Goal: Task Accomplishment & Management: Manage account settings

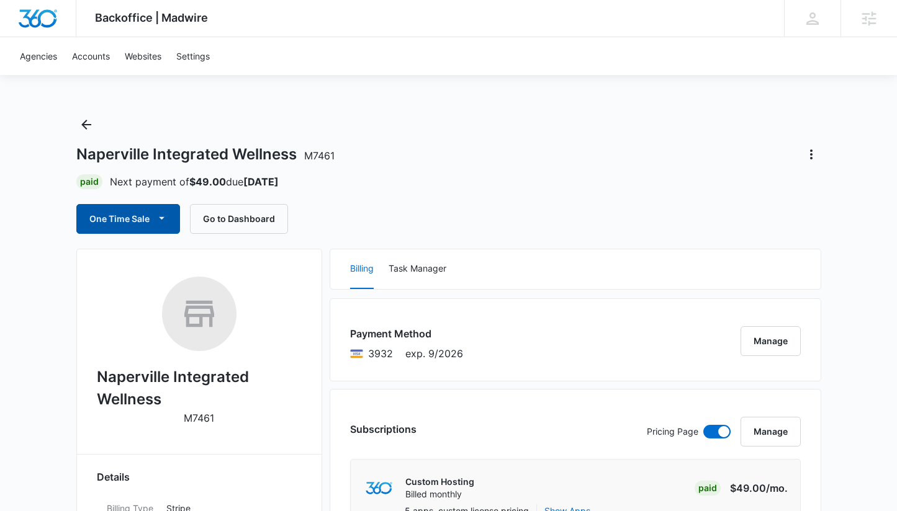
click at [170, 220] on button "One Time Sale" at bounding box center [128, 219] width 104 height 30
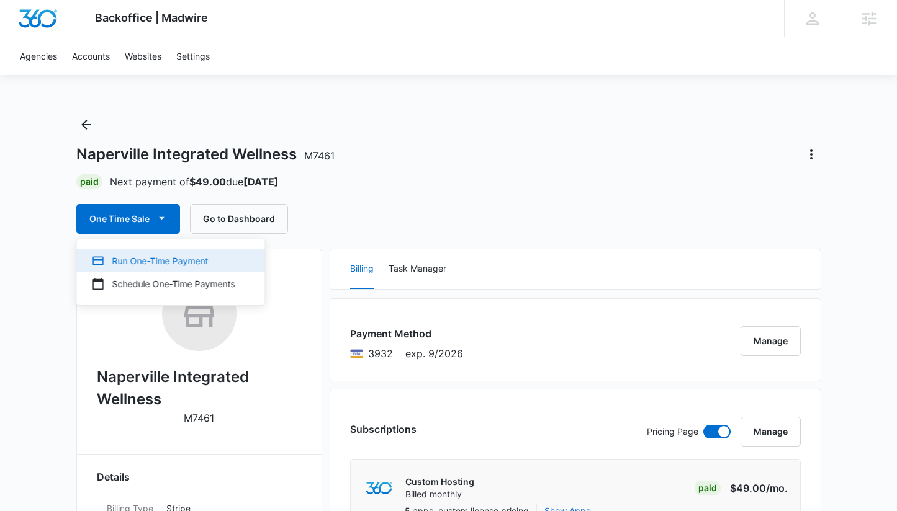
click at [181, 264] on div "Run One-Time Payment" at bounding box center [163, 260] width 143 height 13
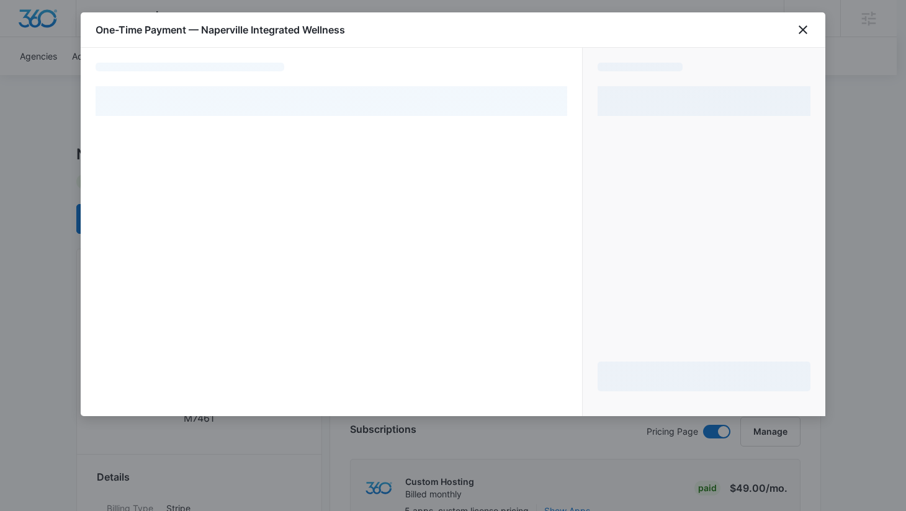
select select "pm_1NgYDAA4n8RTgNjUz38hFOGd"
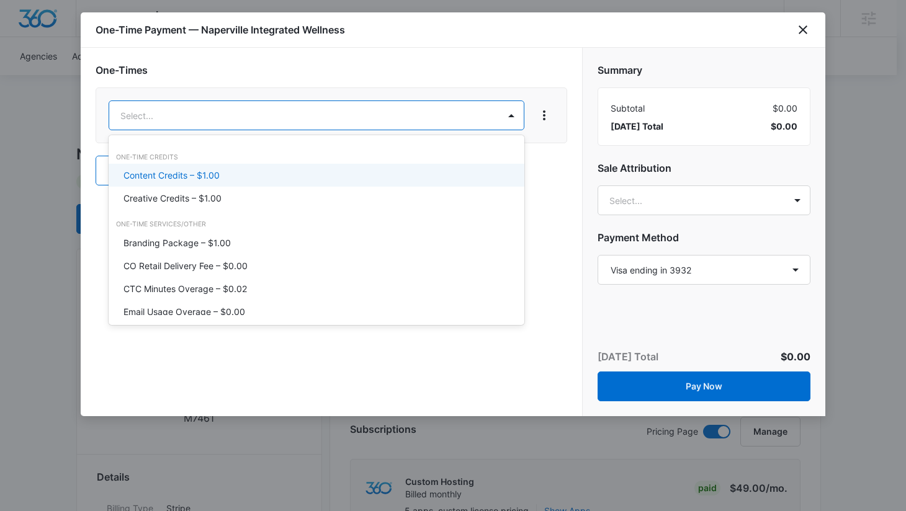
click at [220, 176] on div "Content Credits – $1.00" at bounding box center [314, 175] width 383 height 13
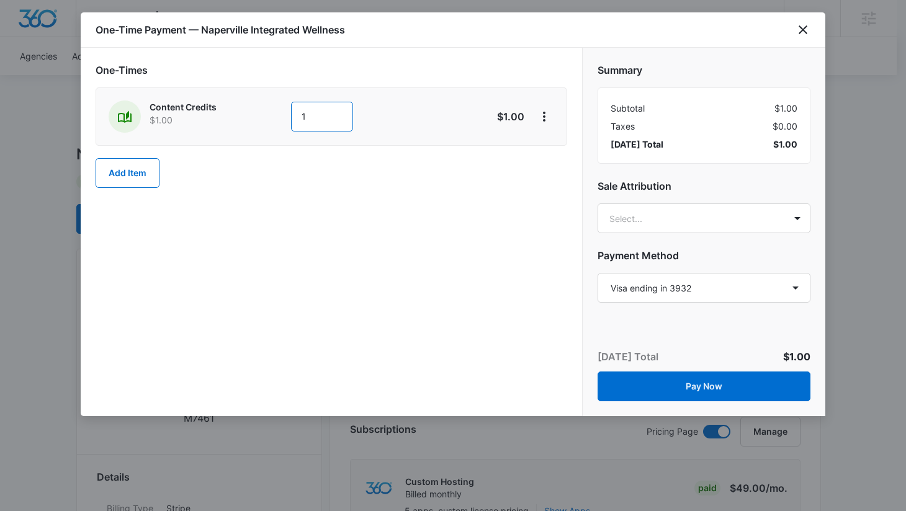
drag, startPoint x: 307, startPoint y: 121, endPoint x: 272, endPoint y: 107, distance: 37.3
click at [272, 107] on div "Content Credits $1.00 1" at bounding box center [287, 117] width 357 height 32
type input "200"
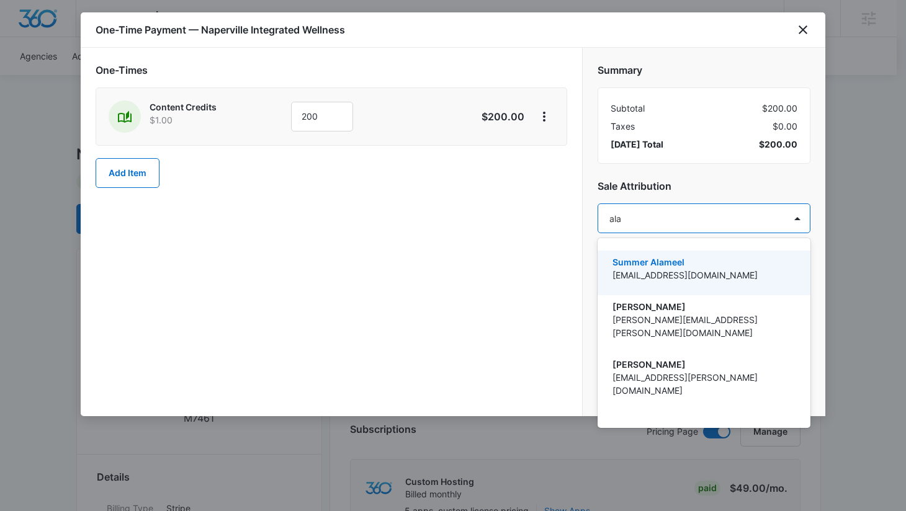
type input "alan"
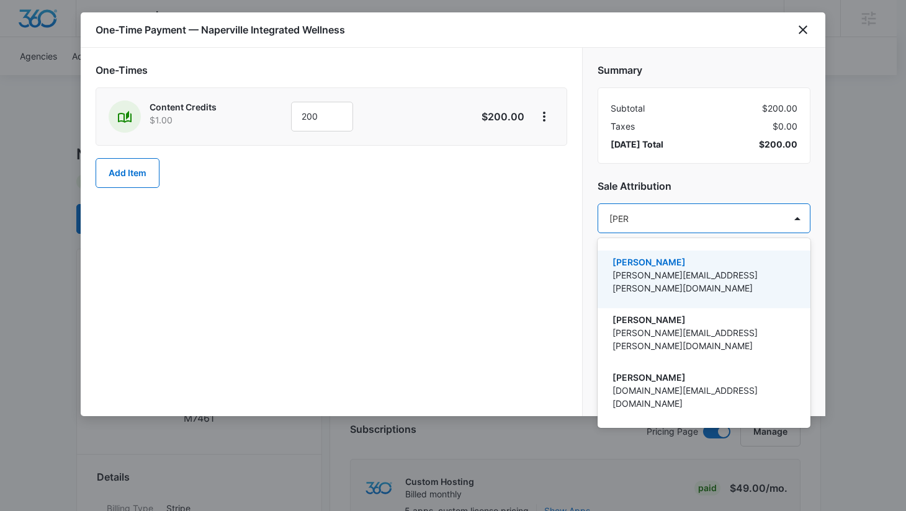
click at [709, 271] on p "Alan.Huiras@madwire.com" at bounding box center [702, 282] width 181 height 26
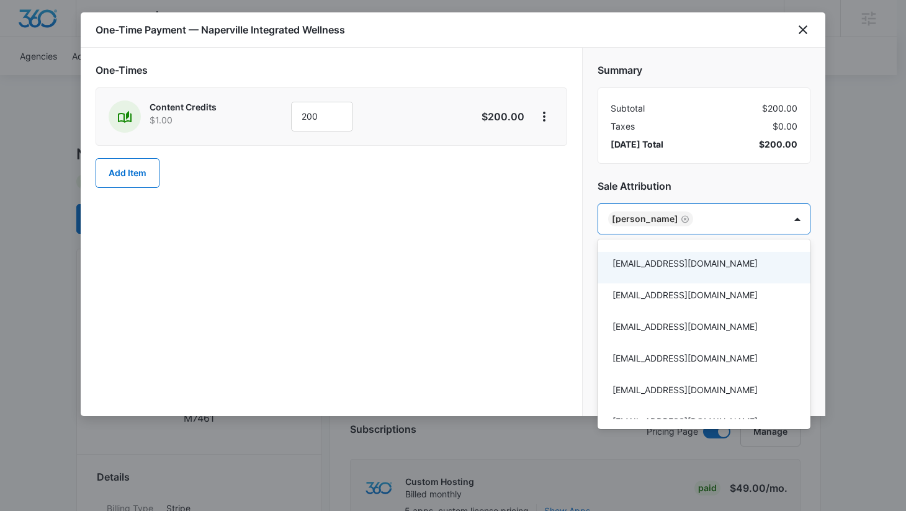
click at [747, 184] on div at bounding box center [453, 255] width 906 height 511
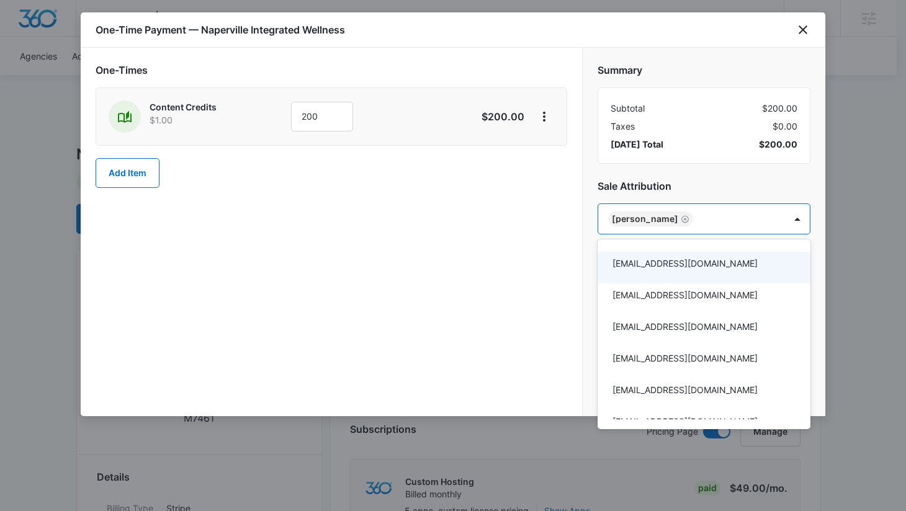
click at [743, 180] on div at bounding box center [453, 255] width 906 height 511
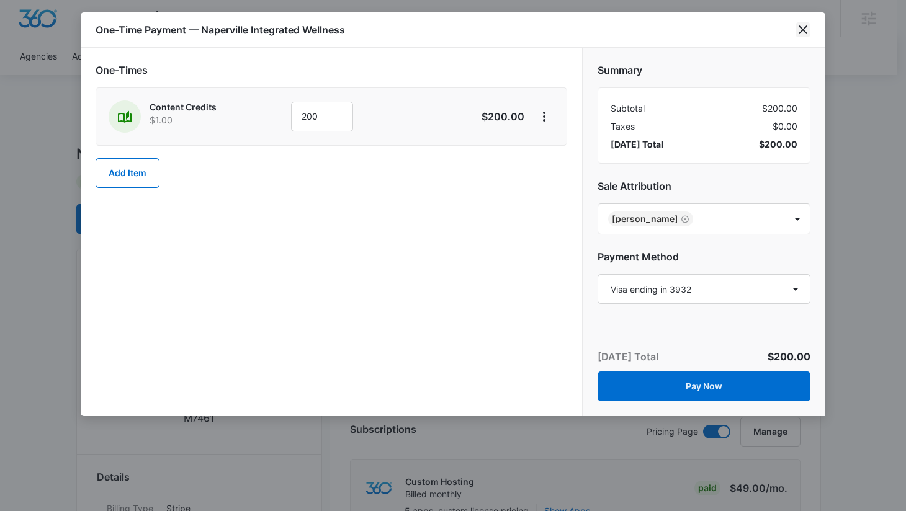
click at [803, 29] on icon "close" at bounding box center [803, 29] width 15 height 15
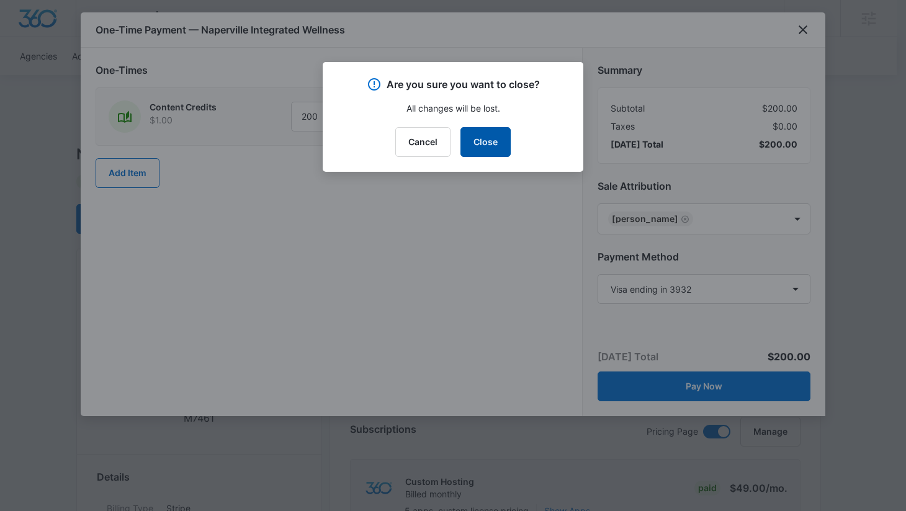
click at [500, 138] on button "Close" at bounding box center [485, 142] width 50 height 30
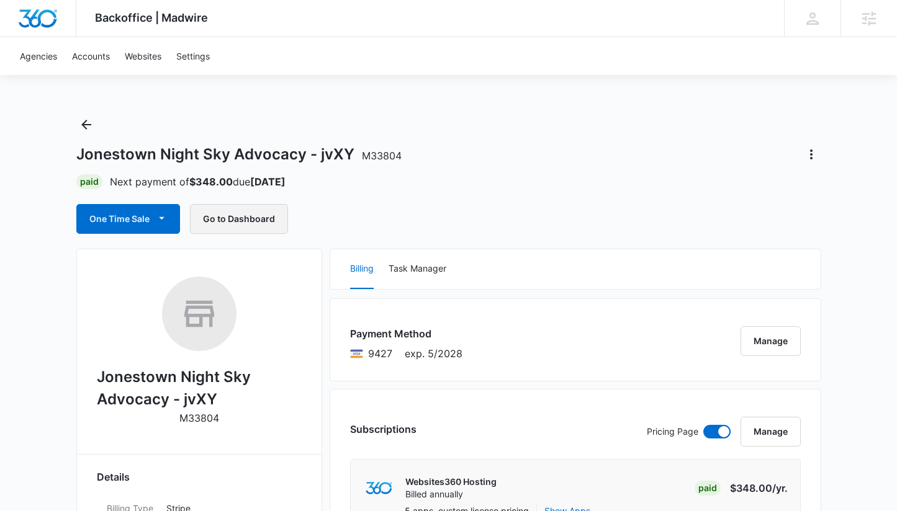
click at [235, 225] on button "Go to Dashboard" at bounding box center [239, 219] width 98 height 30
click at [806, 154] on icon "Actions" at bounding box center [811, 154] width 15 height 15
click at [783, 225] on div "Close Account" at bounding box center [760, 226] width 61 height 9
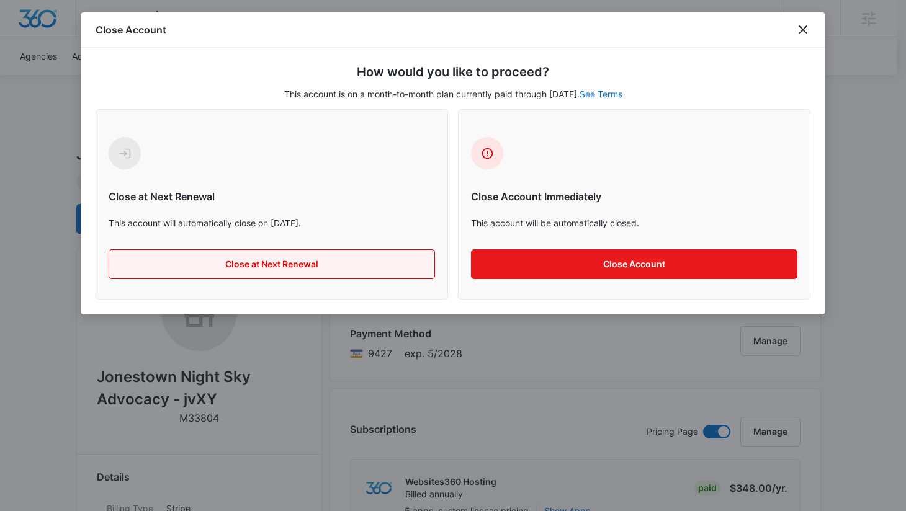
click at [344, 261] on button "Close at Next Renewal" at bounding box center [272, 264] width 326 height 30
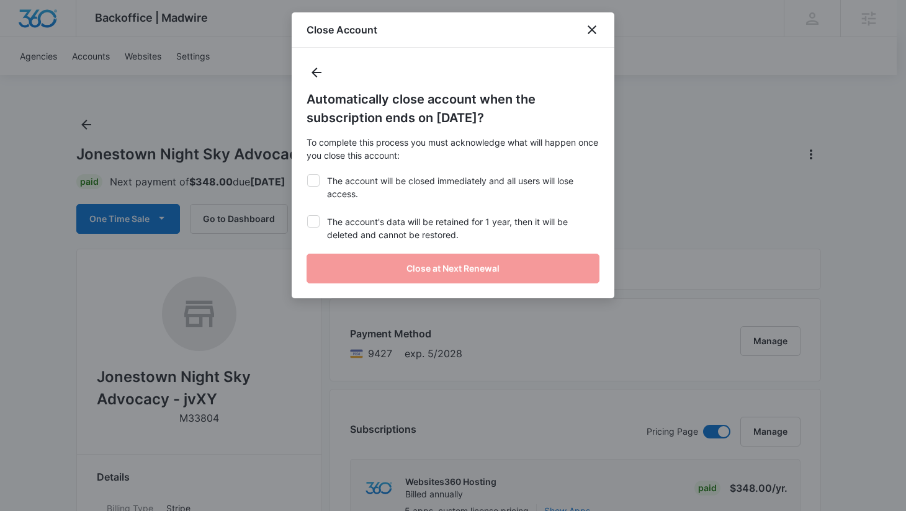
click at [341, 192] on label "The account will be closed immediately and all users will lose access." at bounding box center [453, 187] width 293 height 26
click at [307, 175] on input "The account will be closed immediately and all users will lose access." at bounding box center [307, 174] width 1 height 1
checkbox input "true"
click at [344, 233] on label "The account's data will be retained for 1 year, then it will be deleted and can…" at bounding box center [453, 228] width 293 height 26
click at [307, 216] on input "The account's data will be retained for 1 year, then it will be deleted and can…" at bounding box center [307, 215] width 1 height 1
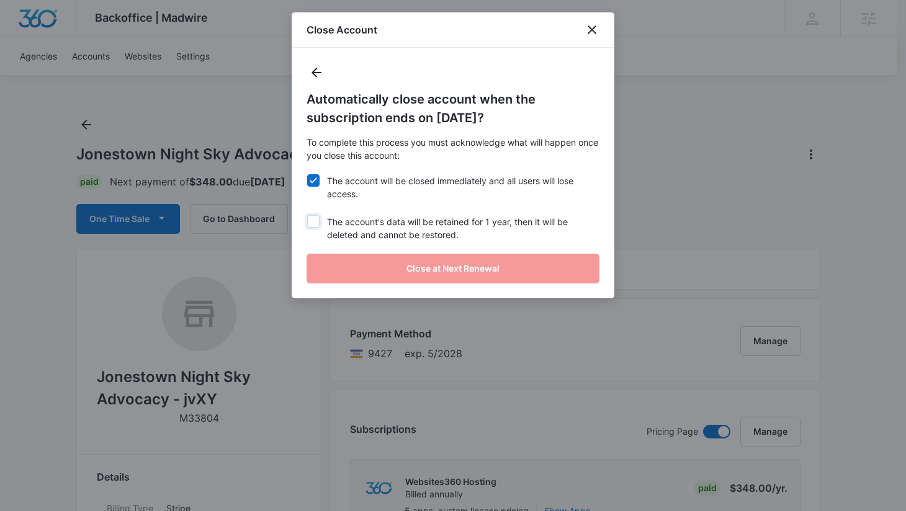
checkbox input "true"
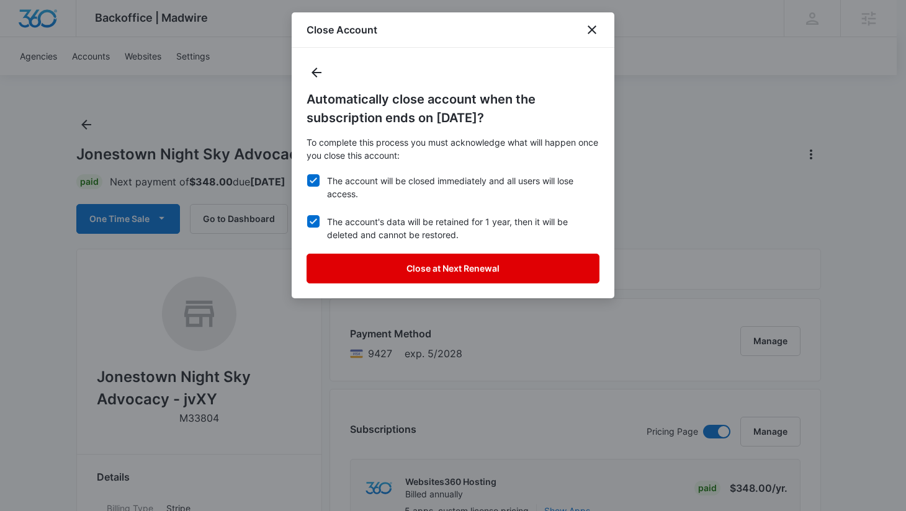
click at [417, 266] on button "Close at Next Renewal" at bounding box center [453, 269] width 293 height 30
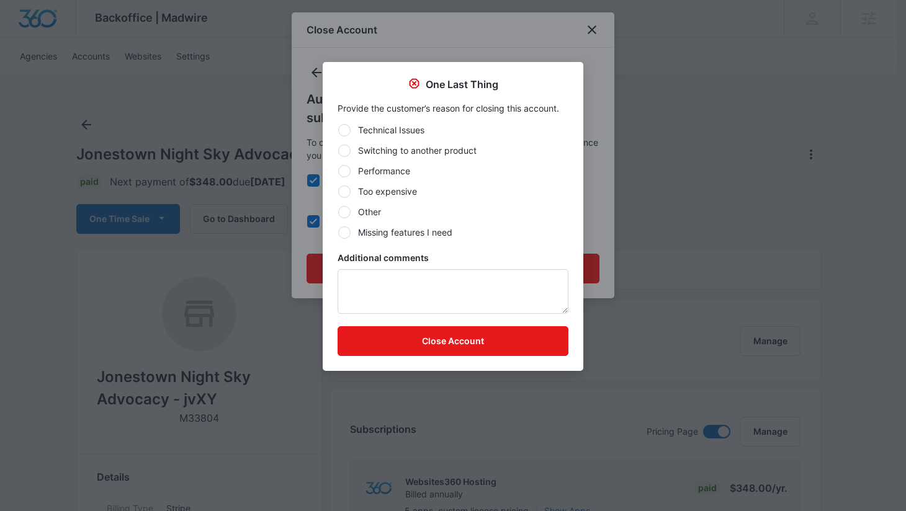
click at [380, 211] on label "Other" at bounding box center [453, 211] width 231 height 13
click at [338, 212] on input "Other" at bounding box center [338, 212] width 1 height 1
radio input "true"
click at [418, 279] on textarea "Additional comments" at bounding box center [453, 291] width 231 height 45
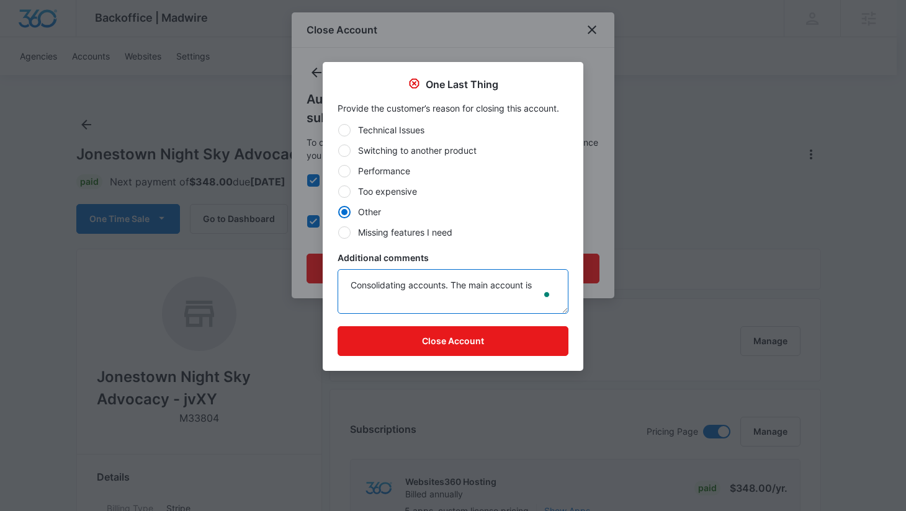
paste textarea "M80933"
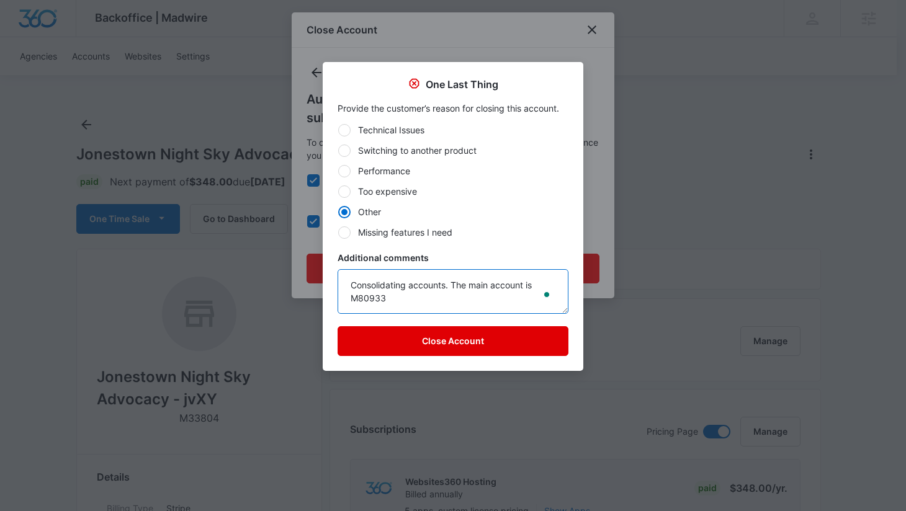
type textarea "Consolidating accounts. The main account is M80933"
click at [464, 341] on button "Close Account" at bounding box center [453, 341] width 231 height 30
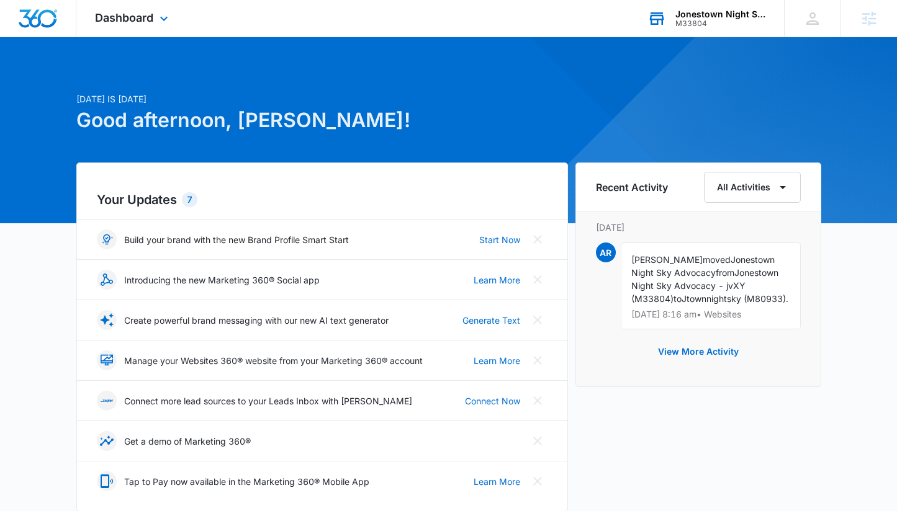
click at [713, 22] on div "M33804" at bounding box center [720, 23] width 91 height 9
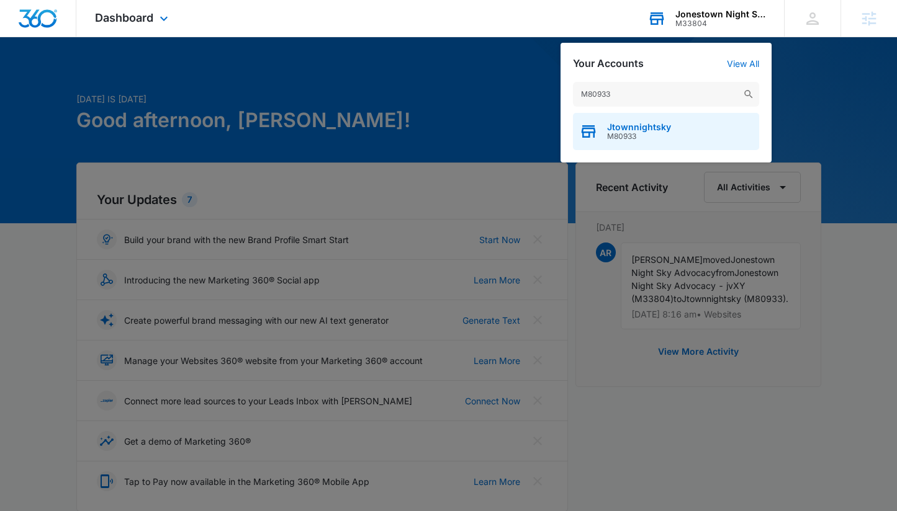
type input "M80933"
click at [622, 129] on span "Jtownnightsky" at bounding box center [639, 127] width 64 height 10
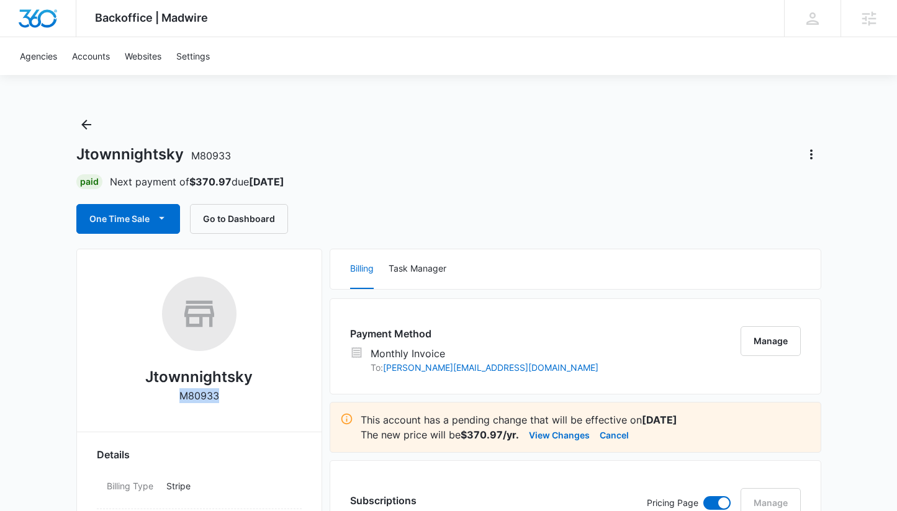
drag, startPoint x: 205, startPoint y: 395, endPoint x: 217, endPoint y: 396, distance: 11.9
click at [217, 396] on div "Jtownnightsky M80933" at bounding box center [199, 344] width 205 height 135
copy div "M80933"
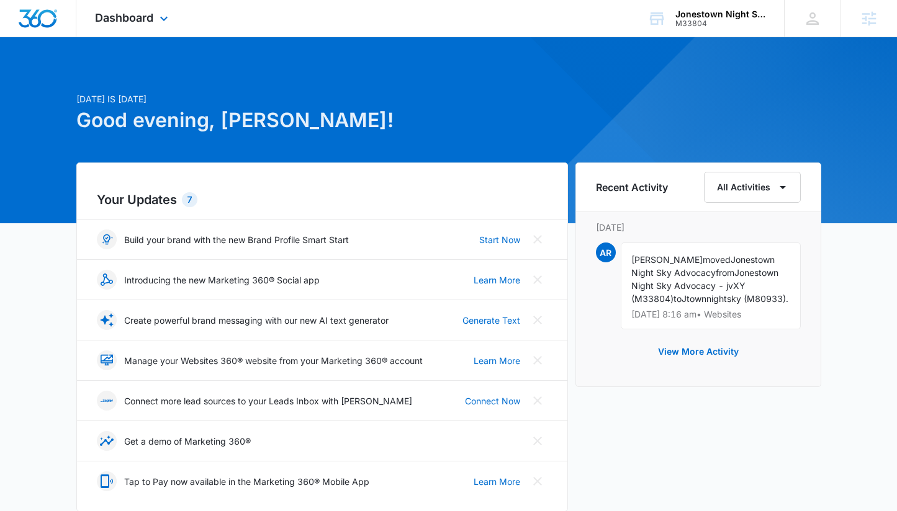
click at [163, 9] on div "Dashboard Apps Reputation Websites Forms Payments Files Settings" at bounding box center [133, 18] width 114 height 37
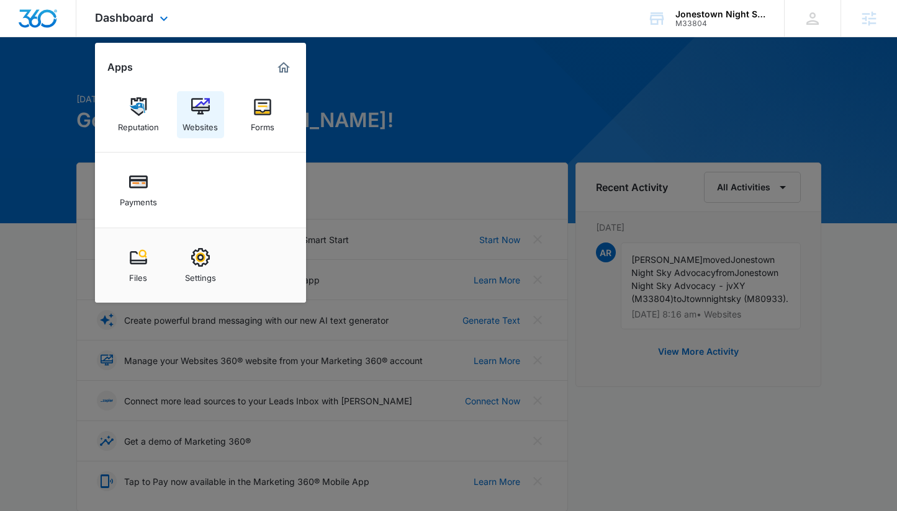
click at [204, 109] on img at bounding box center [200, 106] width 19 height 19
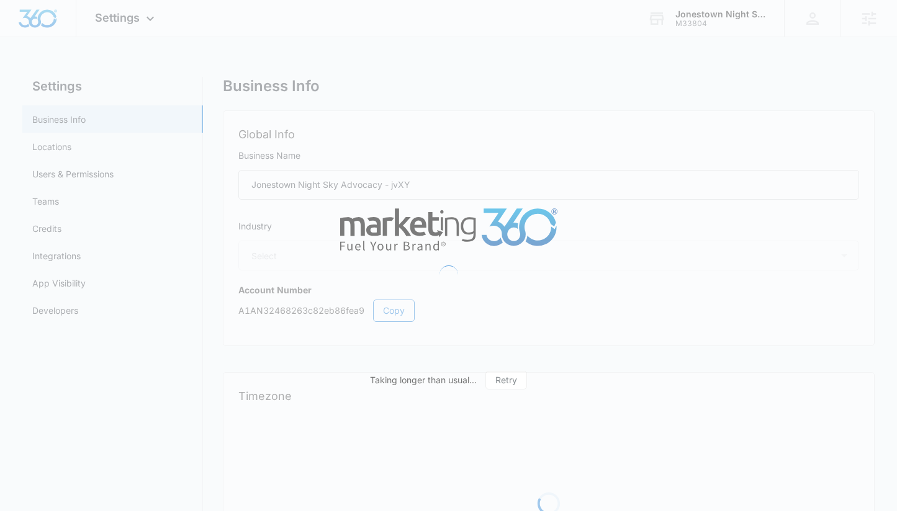
select select "33"
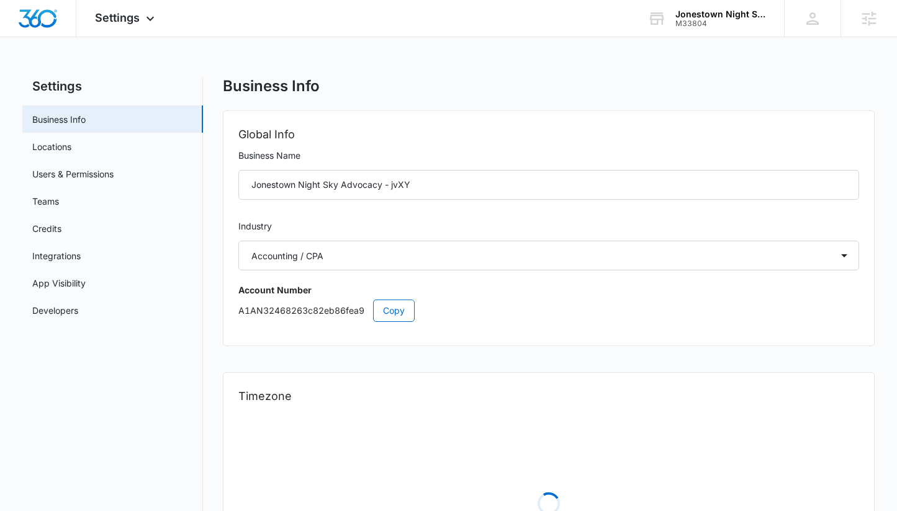
select select "US"
select select "America/[GEOGRAPHIC_DATA]"
click at [102, 179] on link "Users & Permissions" at bounding box center [72, 174] width 81 height 13
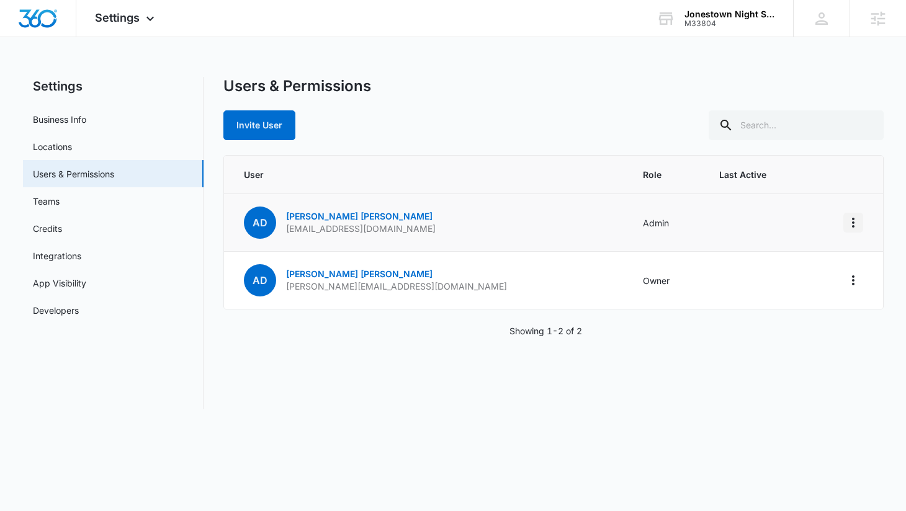
click at [850, 230] on icon "Actions" at bounding box center [853, 222] width 15 height 15
click at [782, 297] on div "Remove User" at bounding box center [776, 294] width 112 height 9
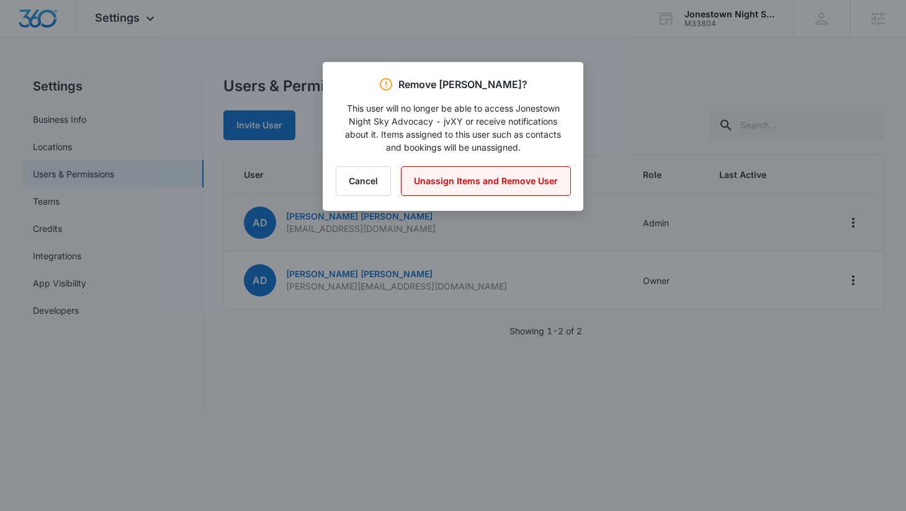
click at [452, 178] on button "Unassign Items and Remove User" at bounding box center [486, 181] width 170 height 30
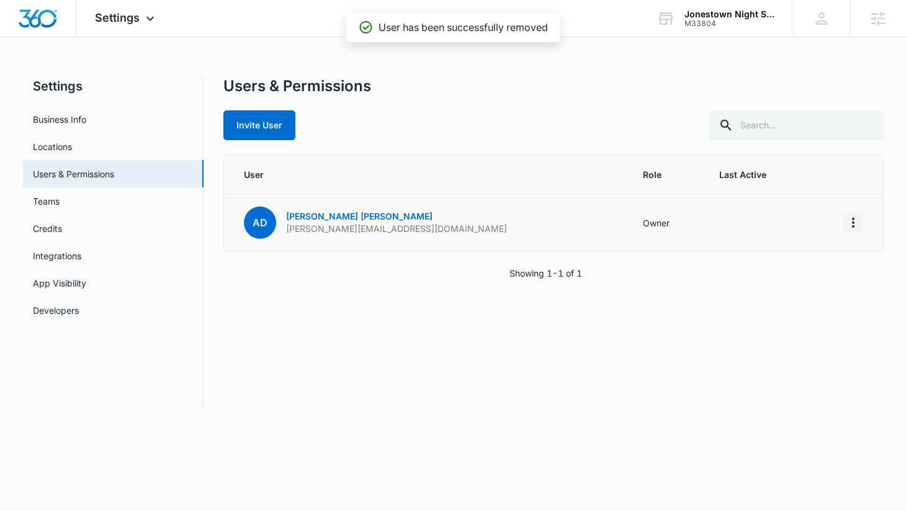
click at [858, 222] on icon "Actions" at bounding box center [853, 222] width 15 height 15
click at [660, 269] on div "Showing 1-1 of 1" at bounding box center [553, 273] width 660 height 13
